Goal: Check status: Check status

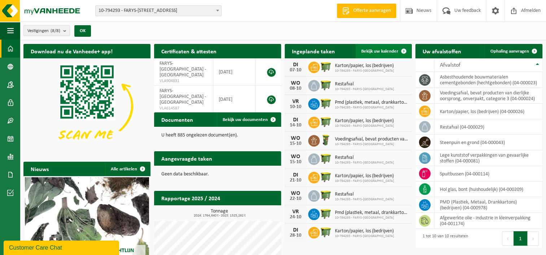
click at [373, 52] on span "Bekijk uw kalender" at bounding box center [379, 51] width 37 height 5
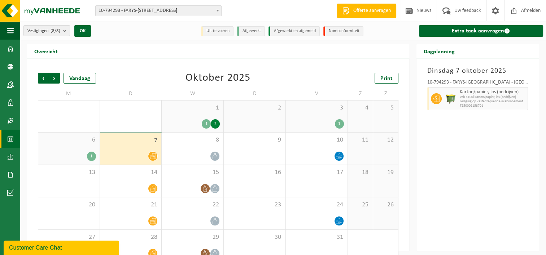
click at [89, 152] on div "1" at bounding box center [91, 156] width 9 height 9
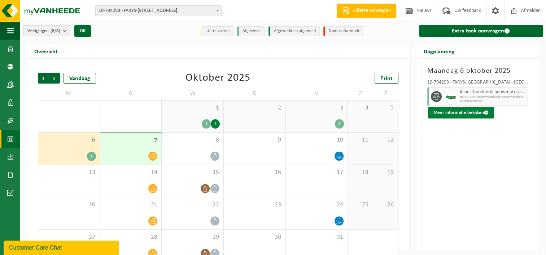
click at [450, 112] on button "Meer informatie bekijken" at bounding box center [461, 113] width 66 height 12
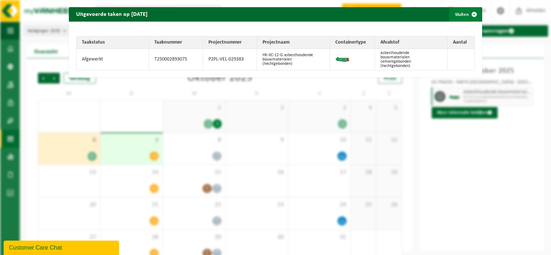
click at [469, 14] on span "button" at bounding box center [474, 14] width 14 height 14
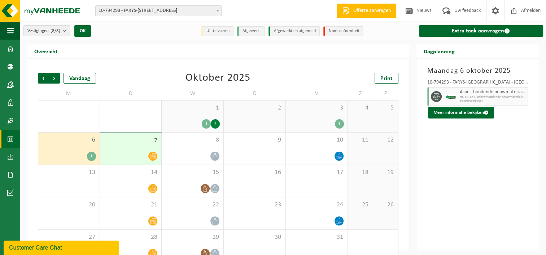
click at [206, 125] on div "1" at bounding box center [206, 123] width 9 height 9
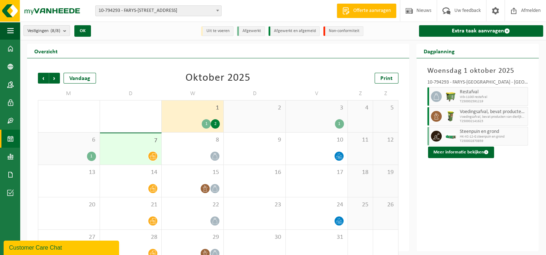
click at [215, 123] on div "2" at bounding box center [215, 123] width 9 height 9
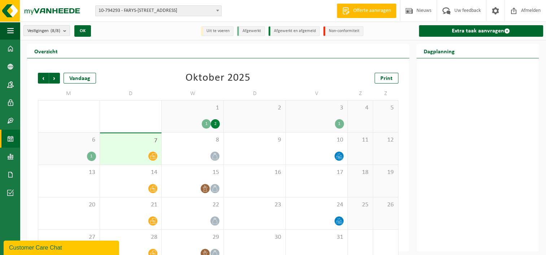
click at [216, 124] on div "2" at bounding box center [215, 123] width 9 height 9
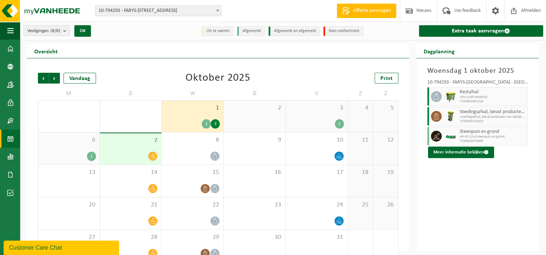
click at [340, 124] on div "1" at bounding box center [339, 123] width 9 height 9
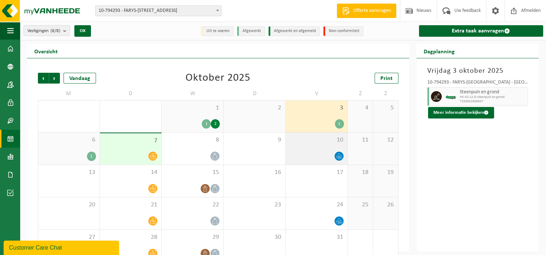
click at [339, 158] on icon at bounding box center [339, 156] width 6 height 6
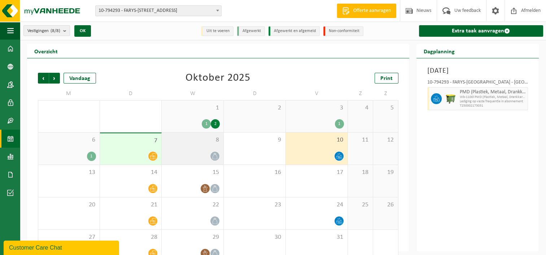
click at [216, 157] on icon at bounding box center [215, 156] width 6 height 6
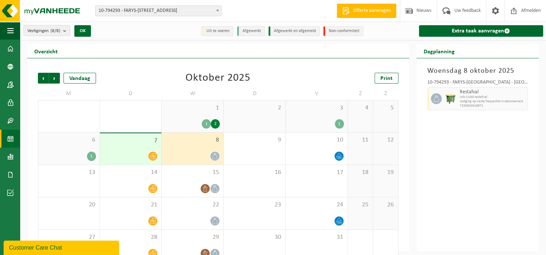
click at [217, 155] on icon at bounding box center [215, 156] width 6 height 6
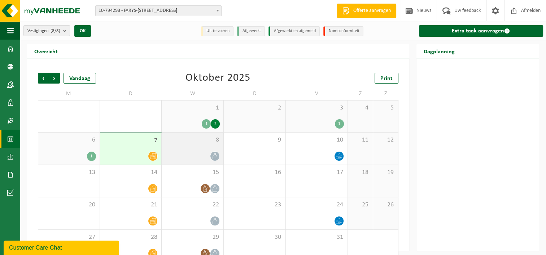
click at [217, 154] on icon at bounding box center [215, 156] width 6 height 6
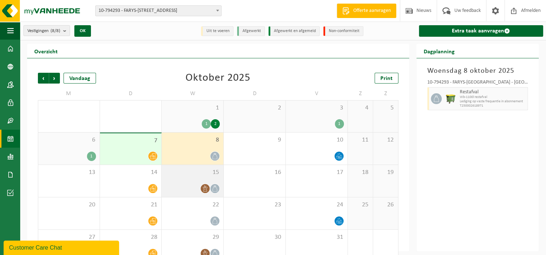
click at [206, 189] on icon at bounding box center [205, 189] width 6 height 6
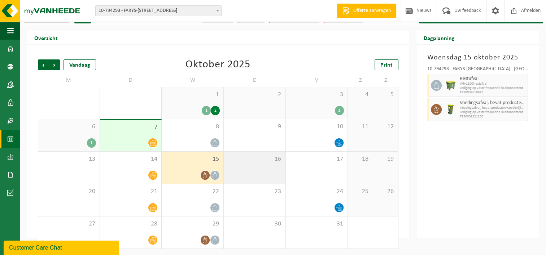
scroll to position [14, 0]
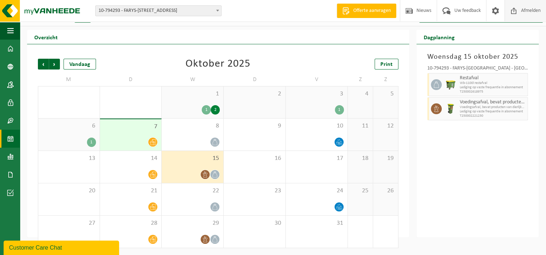
click at [529, 12] on span "Afmelden" at bounding box center [530, 10] width 23 height 21
